Goal: Book appointment/travel/reservation

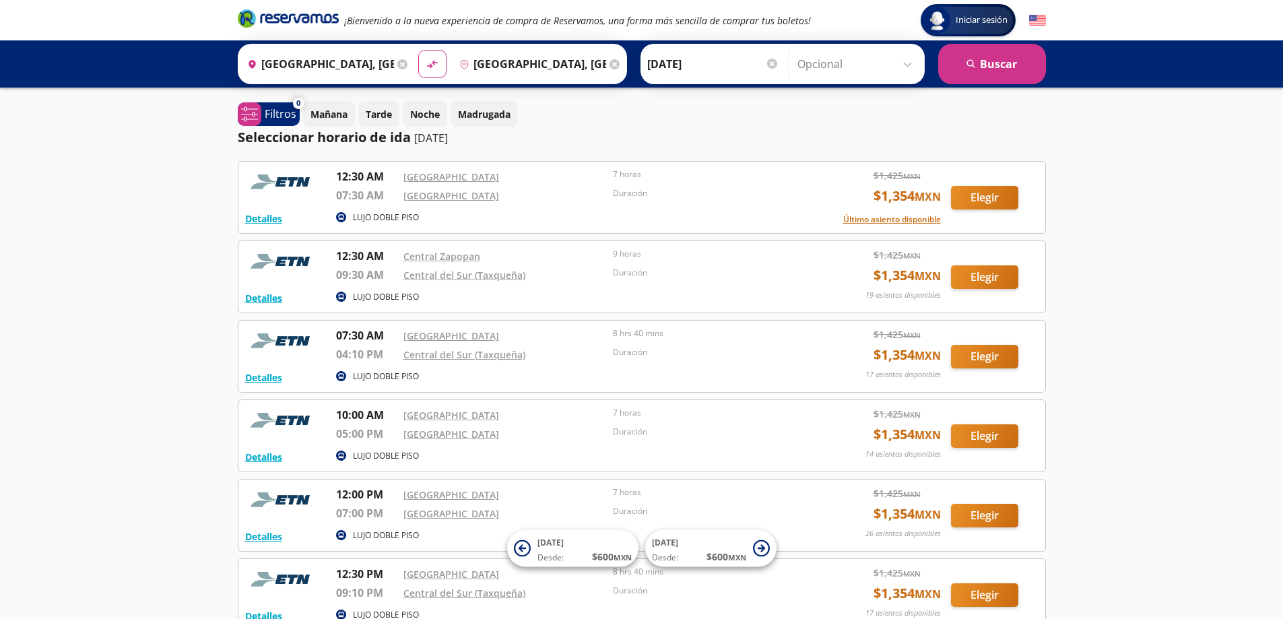
click at [399, 65] on icon at bounding box center [402, 64] width 10 height 10
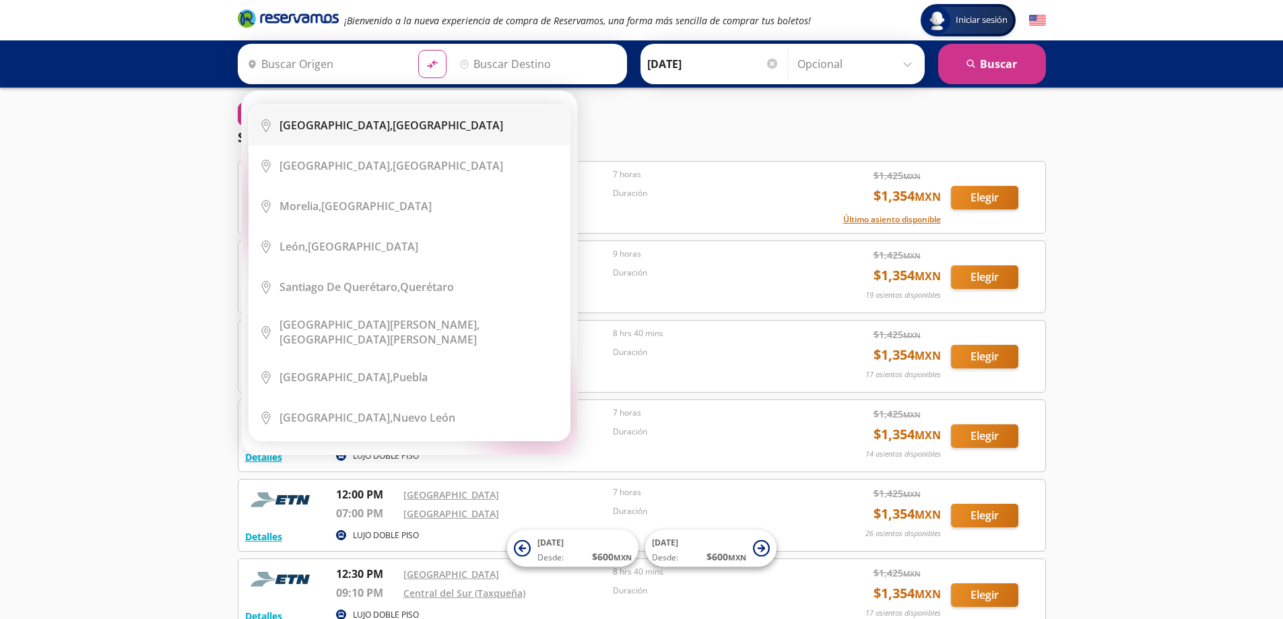
click at [372, 131] on b "[GEOGRAPHIC_DATA]," at bounding box center [336, 125] width 113 height 15
type input "[GEOGRAPHIC_DATA], [GEOGRAPHIC_DATA]"
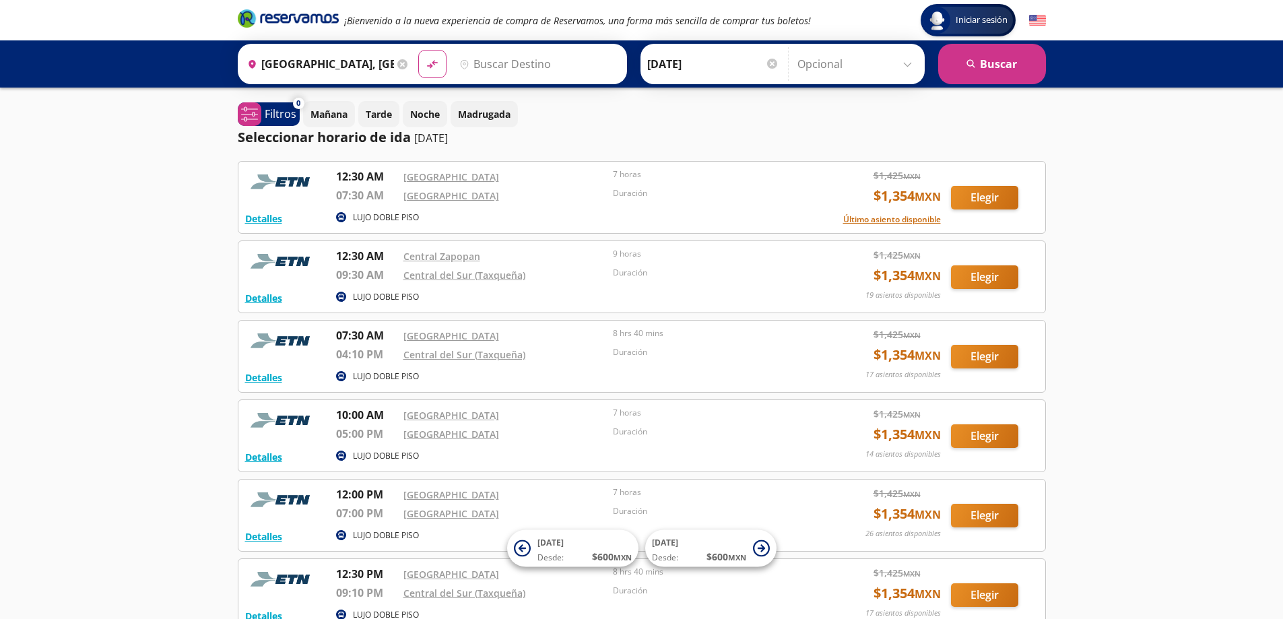
click at [545, 61] on input "Destino" at bounding box center [537, 64] width 166 height 34
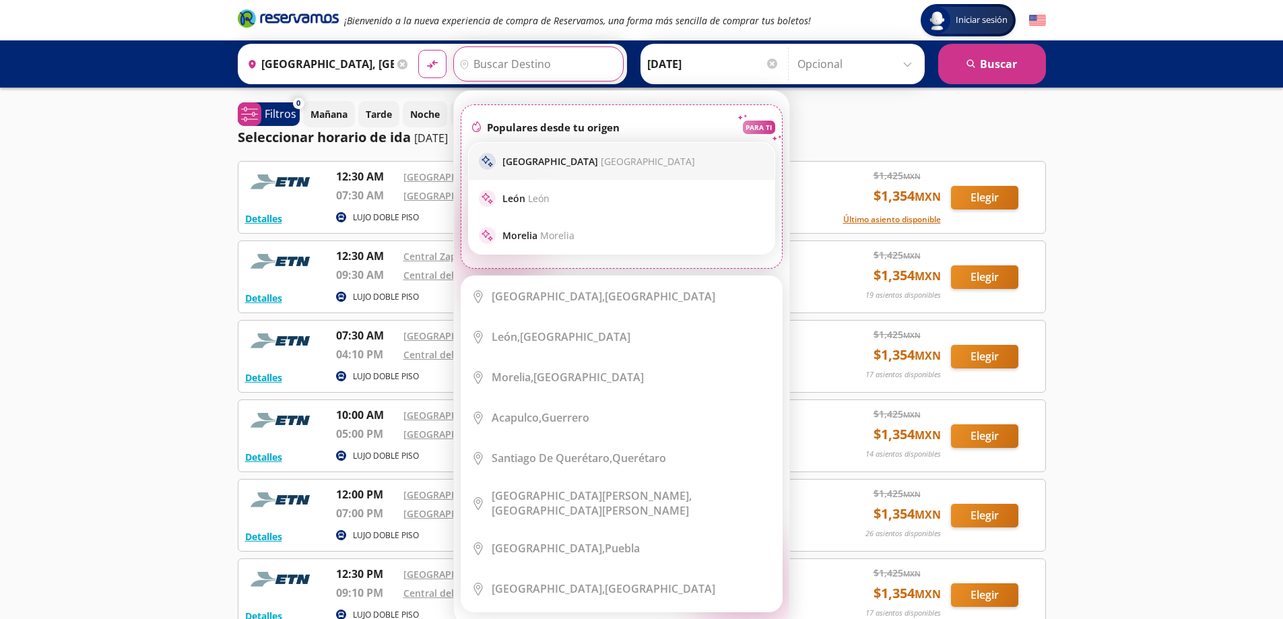
click at [552, 165] on p "Guadalajara [GEOGRAPHIC_DATA]" at bounding box center [598, 161] width 193 height 13
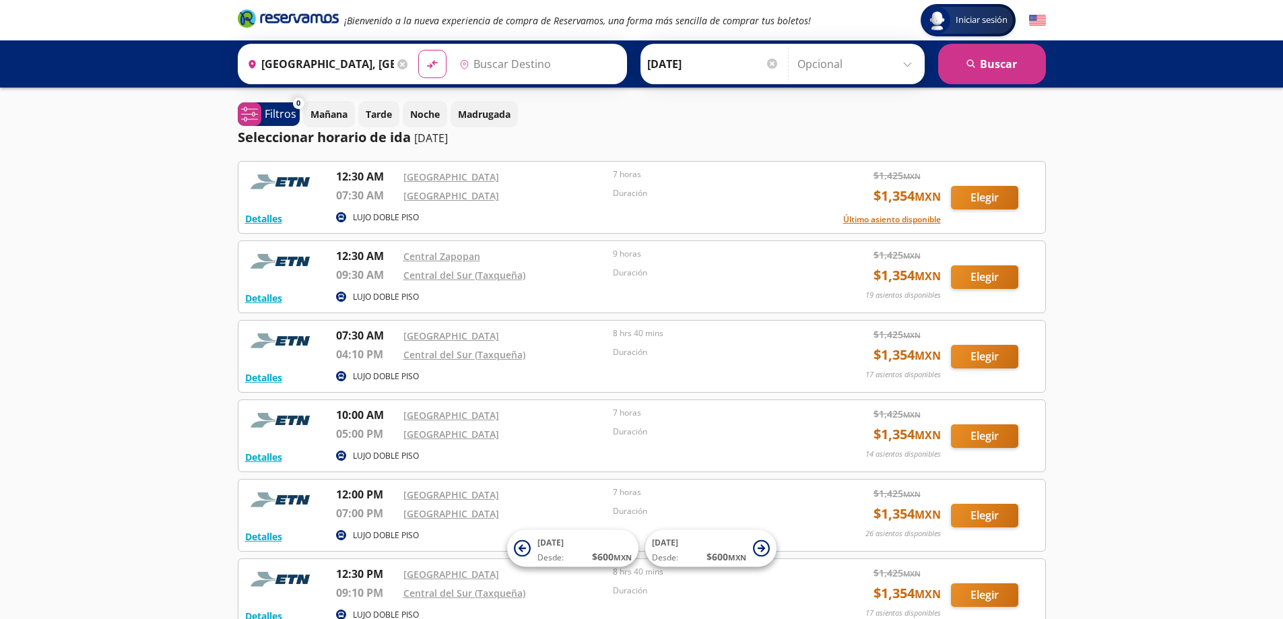
type input "[GEOGRAPHIC_DATA], [GEOGRAPHIC_DATA]"
click at [991, 73] on button "search [GEOGRAPHIC_DATA]" at bounding box center [992, 64] width 108 height 40
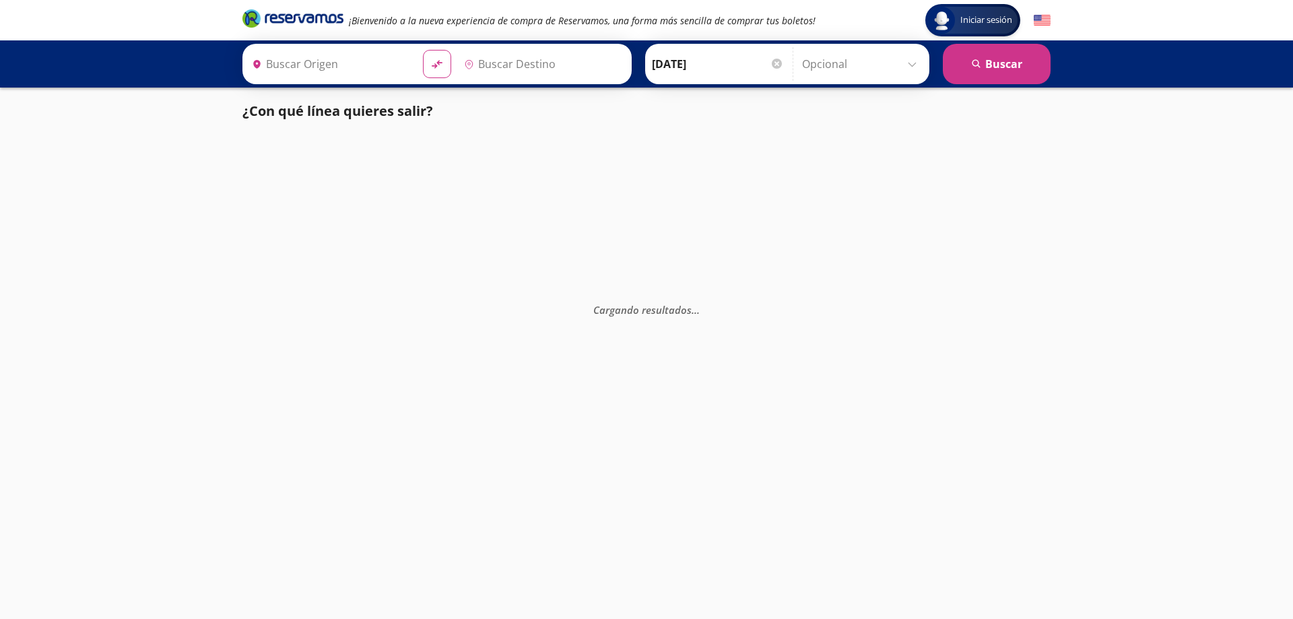
type input "[GEOGRAPHIC_DATA], [GEOGRAPHIC_DATA]"
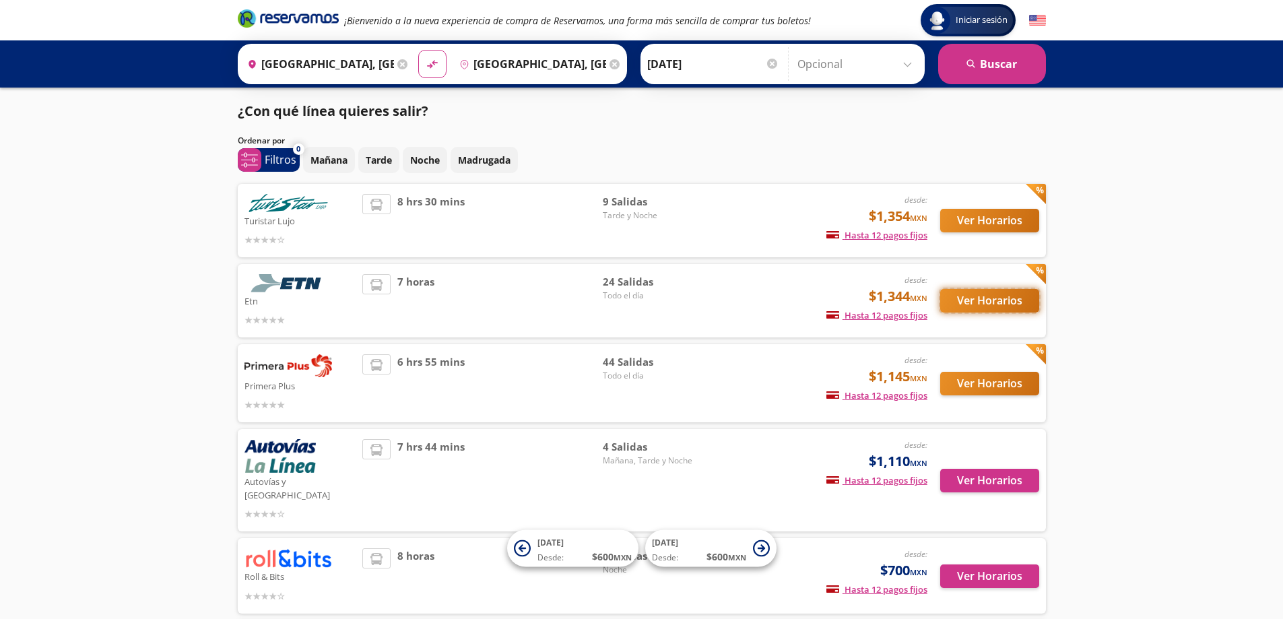
click at [984, 304] on button "Ver Horarios" at bounding box center [989, 301] width 99 height 24
